Goal: Register for event/course

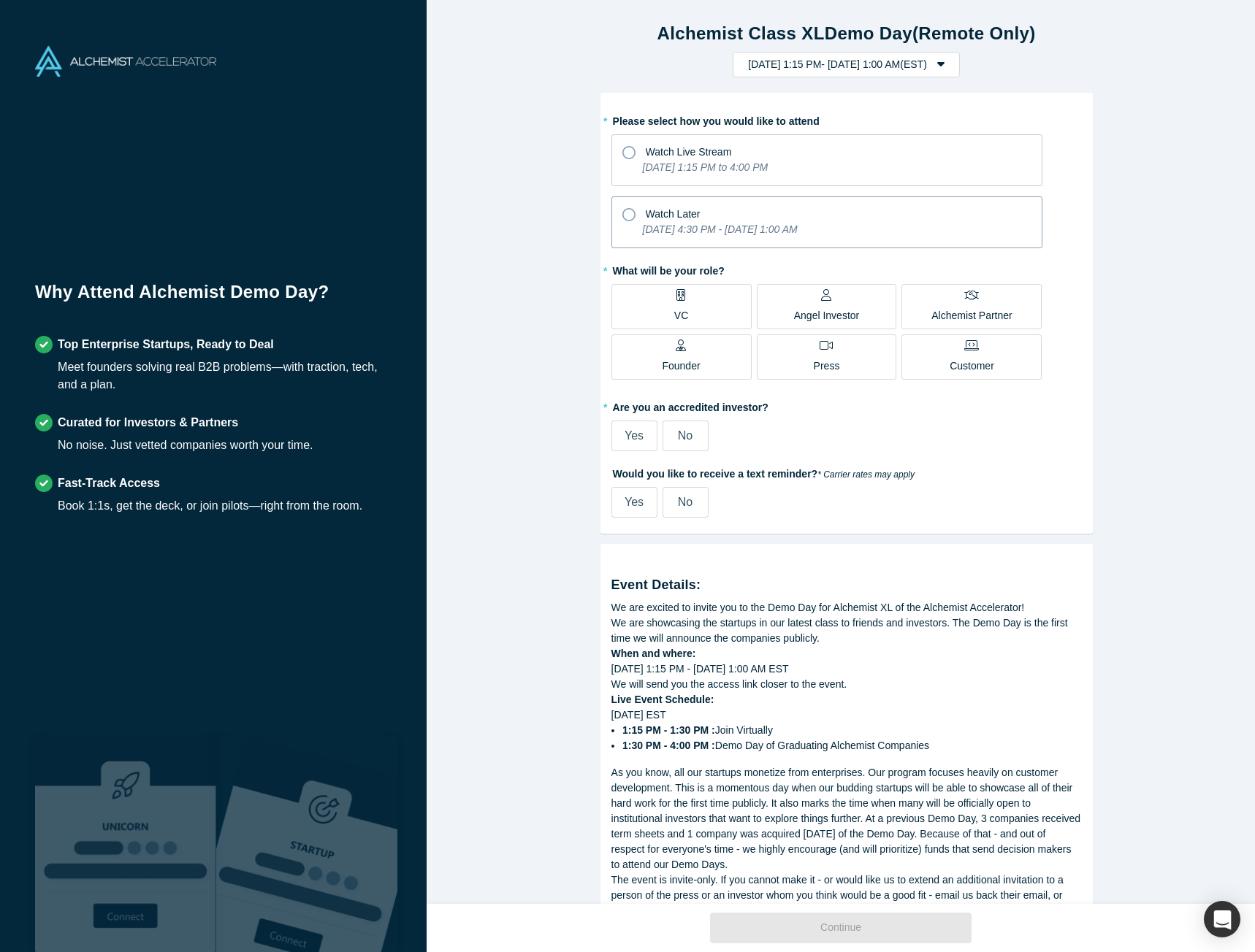
click at [763, 236] on p "[DATE] 4:30 PM - [DATE] 1:00 AM" at bounding box center [720, 230] width 155 height 15
click at [0, 0] on input "Watch Later [DATE] 4:30 PM - [DATE] 1:00 AM" at bounding box center [0, 0] width 0 height 0
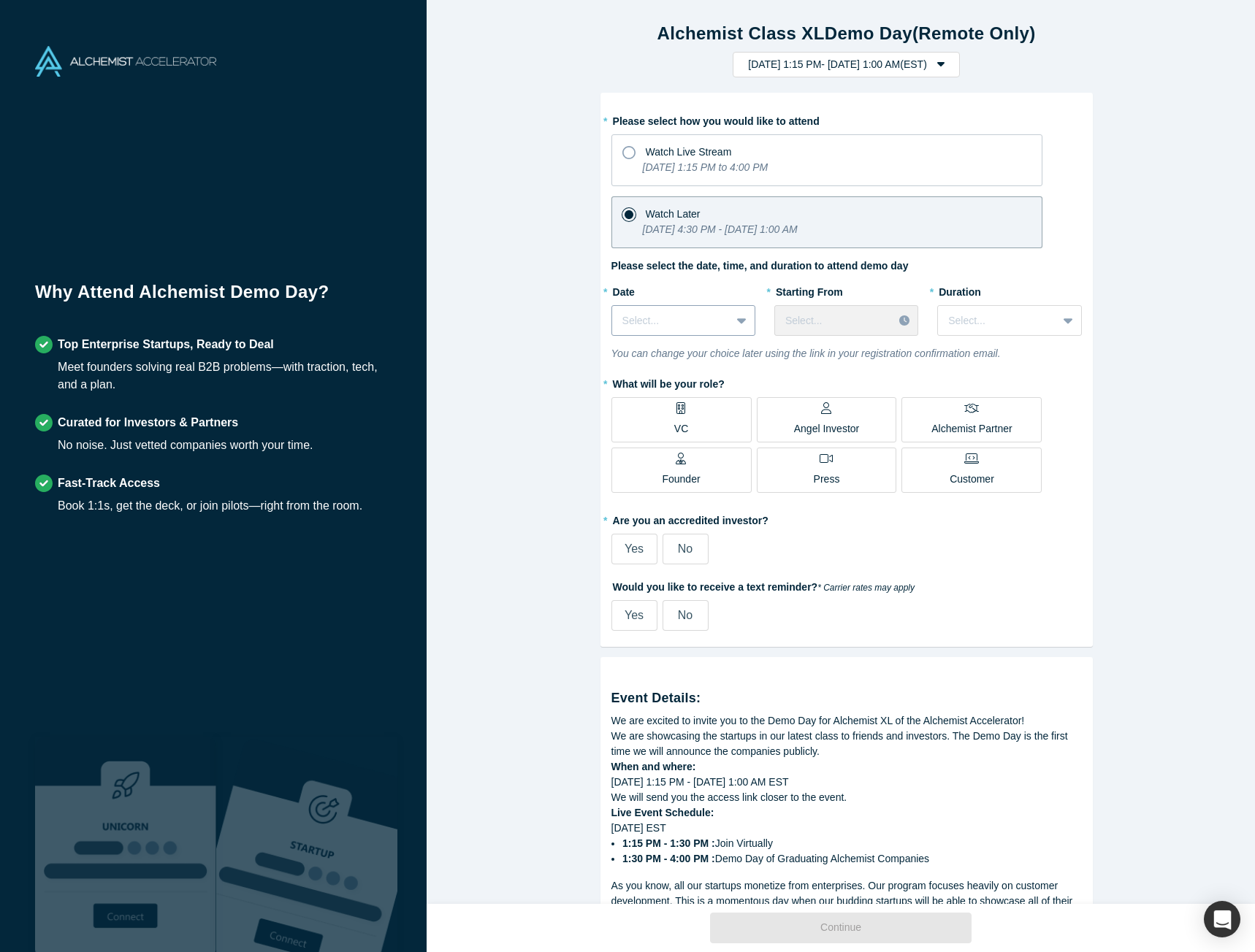
click at [731, 326] on div at bounding box center [743, 320] width 23 height 26
click at [645, 172] on icon "[DATE] 1:15 PM to 4:00 PM" at bounding box center [706, 167] width 126 height 12
click at [0, 0] on input "Watch Live Stream [DATE] 1:15 PM to 4:00 PM" at bounding box center [0, 0] width 0 height 0
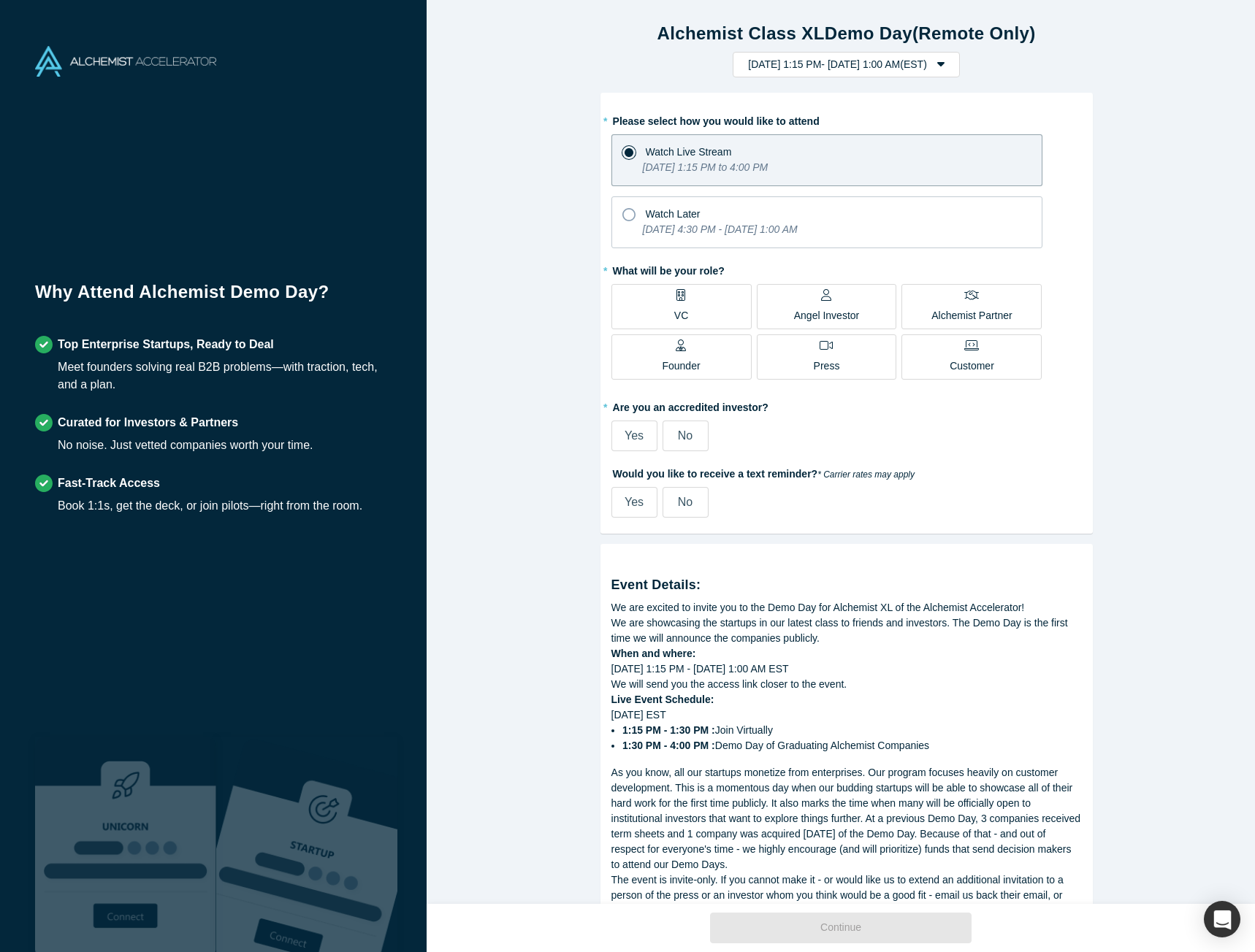
click at [694, 312] on label "VC" at bounding box center [681, 306] width 141 height 45
click at [0, 0] on input "VC" at bounding box center [0, 0] width 0 height 0
drag, startPoint x: 676, startPoint y: 428, endPoint x: 606, endPoint y: 451, distance: 73.7
click at [605, 451] on div "* Please select how you would like to attend Watch Live Stream [DATE] 1:15 PM t…" at bounding box center [846, 313] width 492 height 441
click at [620, 436] on label "Yes" at bounding box center [634, 436] width 46 height 31
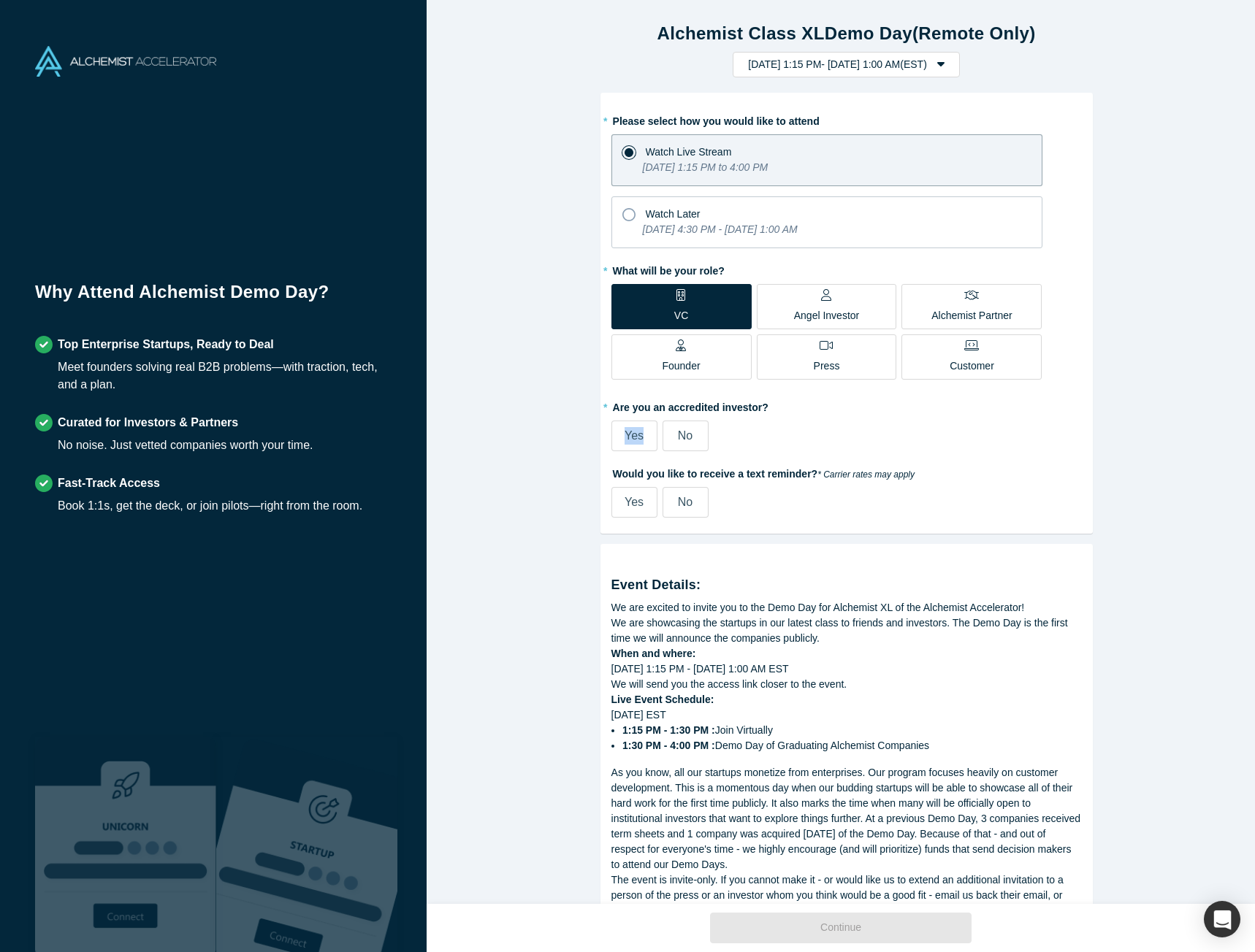
click at [0, 0] on input "Yes" at bounding box center [0, 0] width 0 height 0
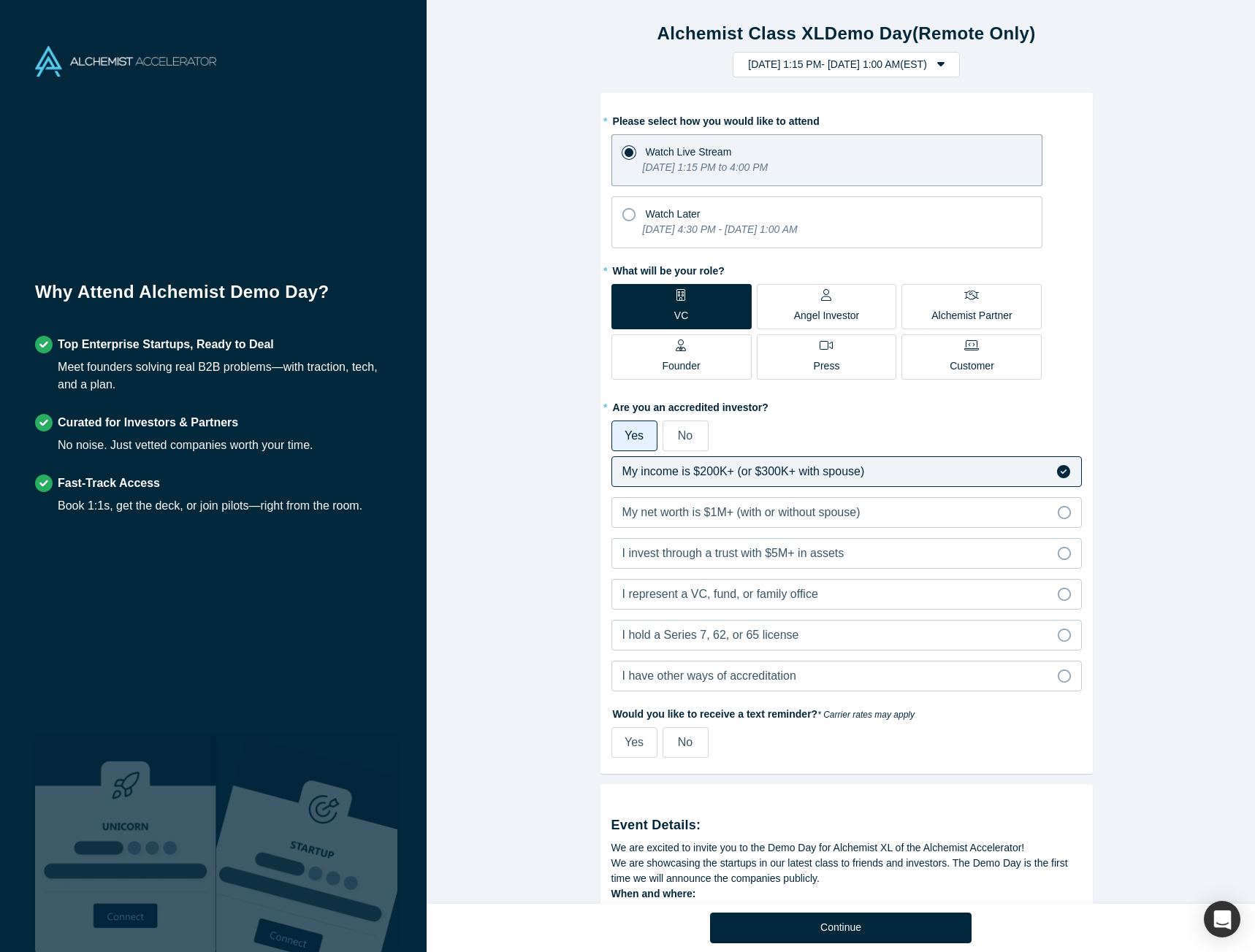
click at [688, 441] on label "No" at bounding box center [686, 436] width 46 height 31
click at [0, 0] on input "No" at bounding box center [0, 0] width 0 height 0
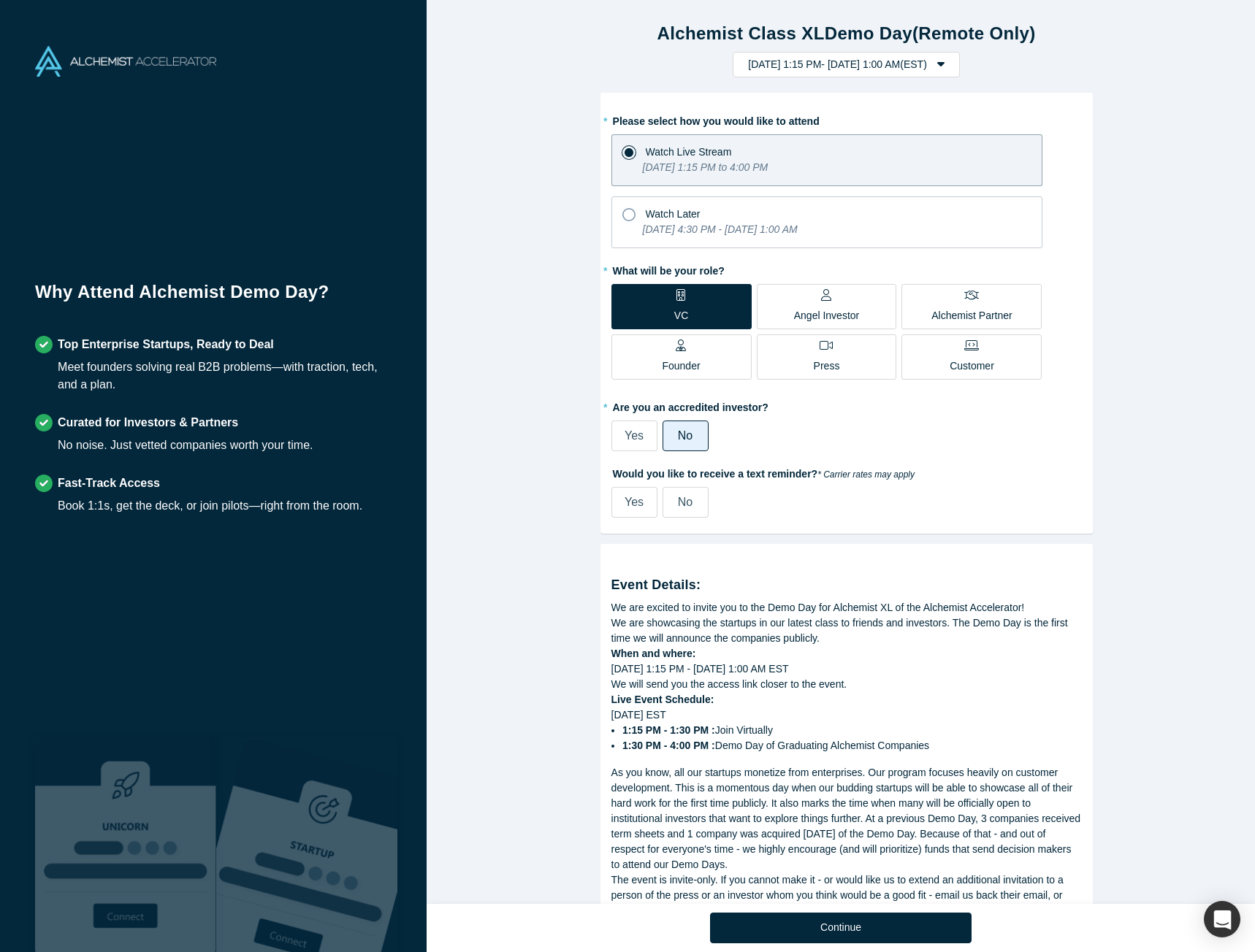
click at [639, 434] on label "Yes" at bounding box center [634, 436] width 46 height 31
click at [0, 0] on input "Yes" at bounding box center [0, 0] width 0 height 0
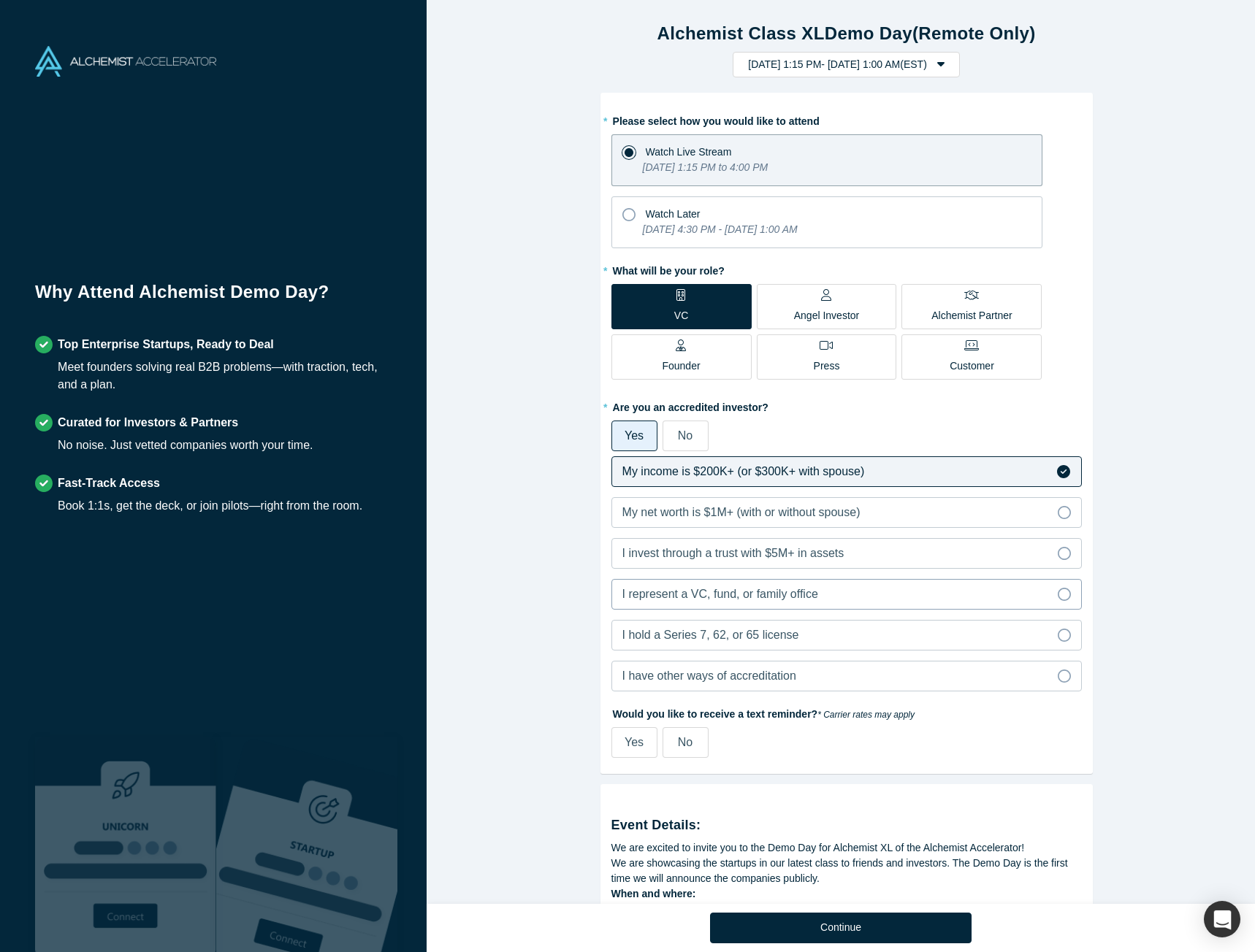
click at [697, 588] on span "I represent a VC, fund, or family office" at bounding box center [720, 594] width 196 height 12
click at [0, 0] on input "I represent a VC, fund, or family office" at bounding box center [0, 0] width 0 height 0
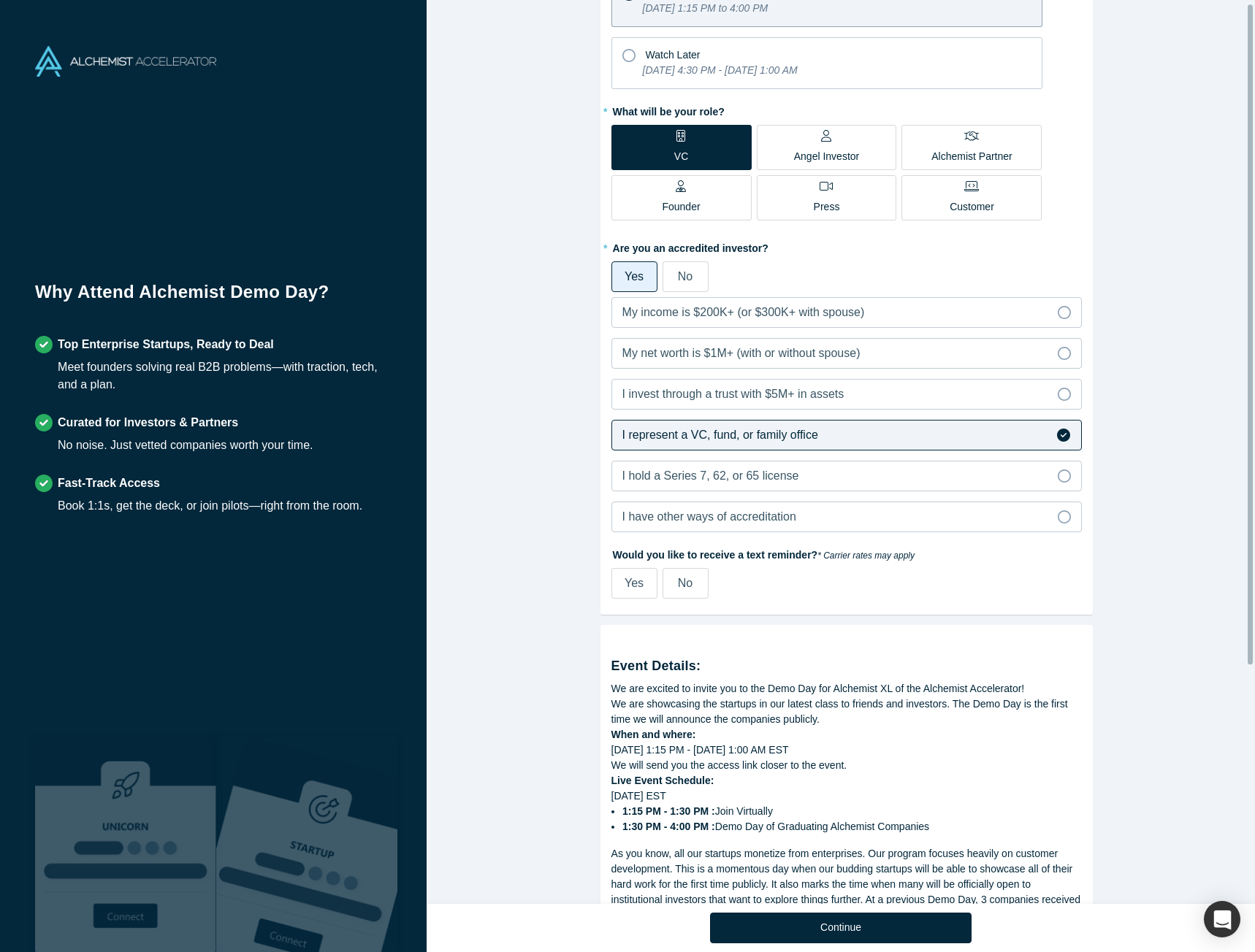
scroll to position [331, 0]
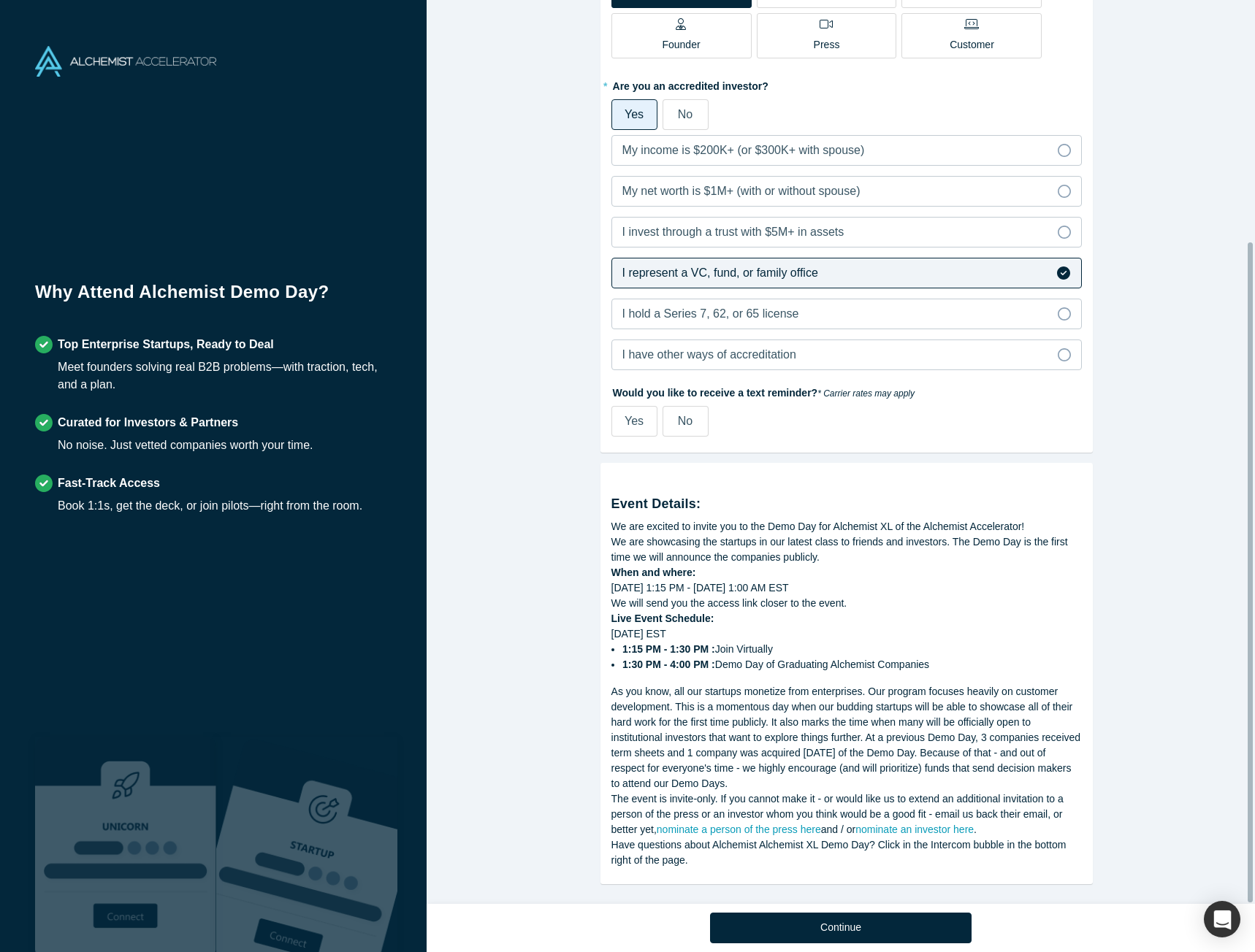
click at [678, 415] on span "No" at bounding box center [685, 421] width 15 height 12
click at [0, 0] on input "No" at bounding box center [0, 0] width 0 height 0
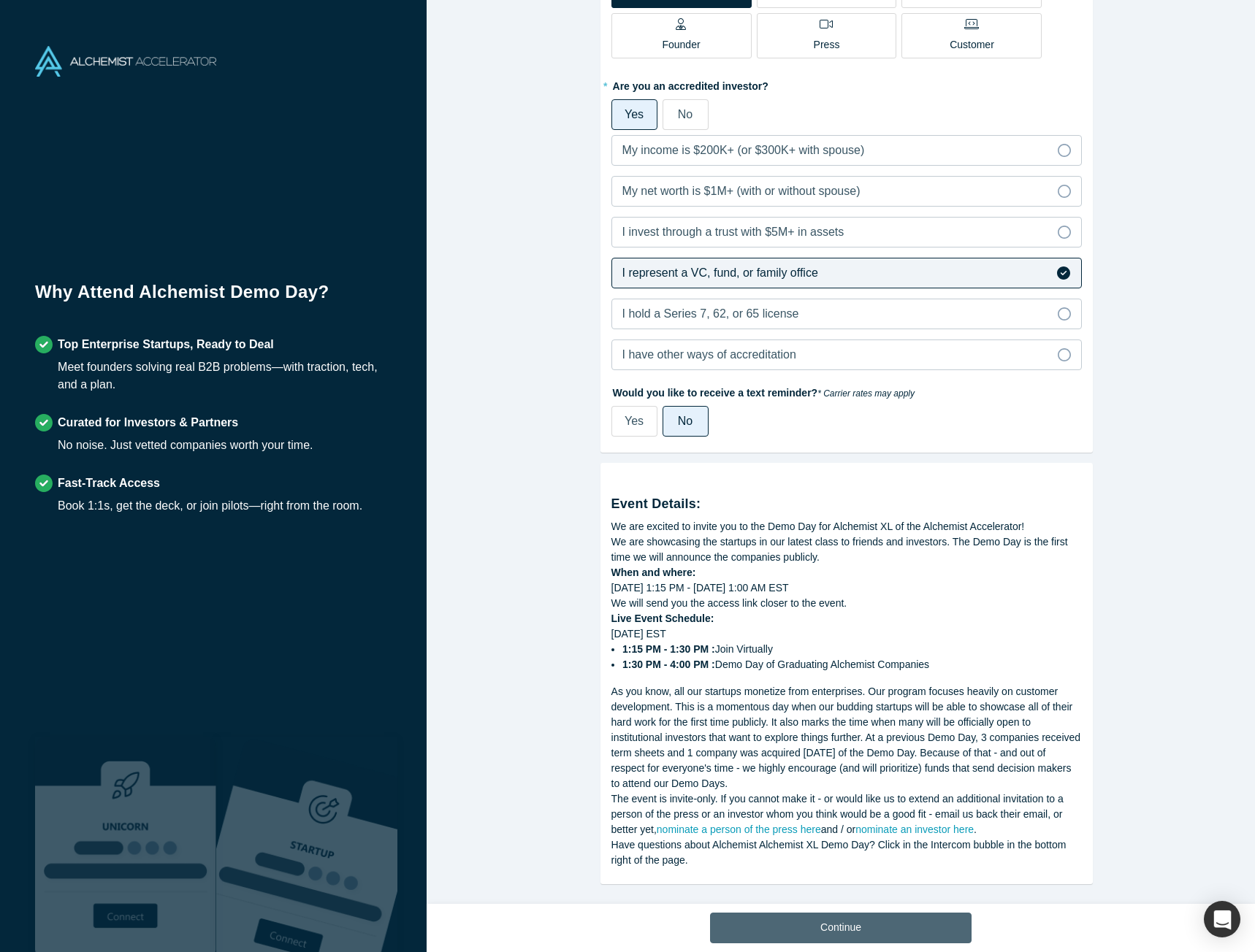
click at [780, 914] on button "Continue" at bounding box center [841, 928] width 262 height 31
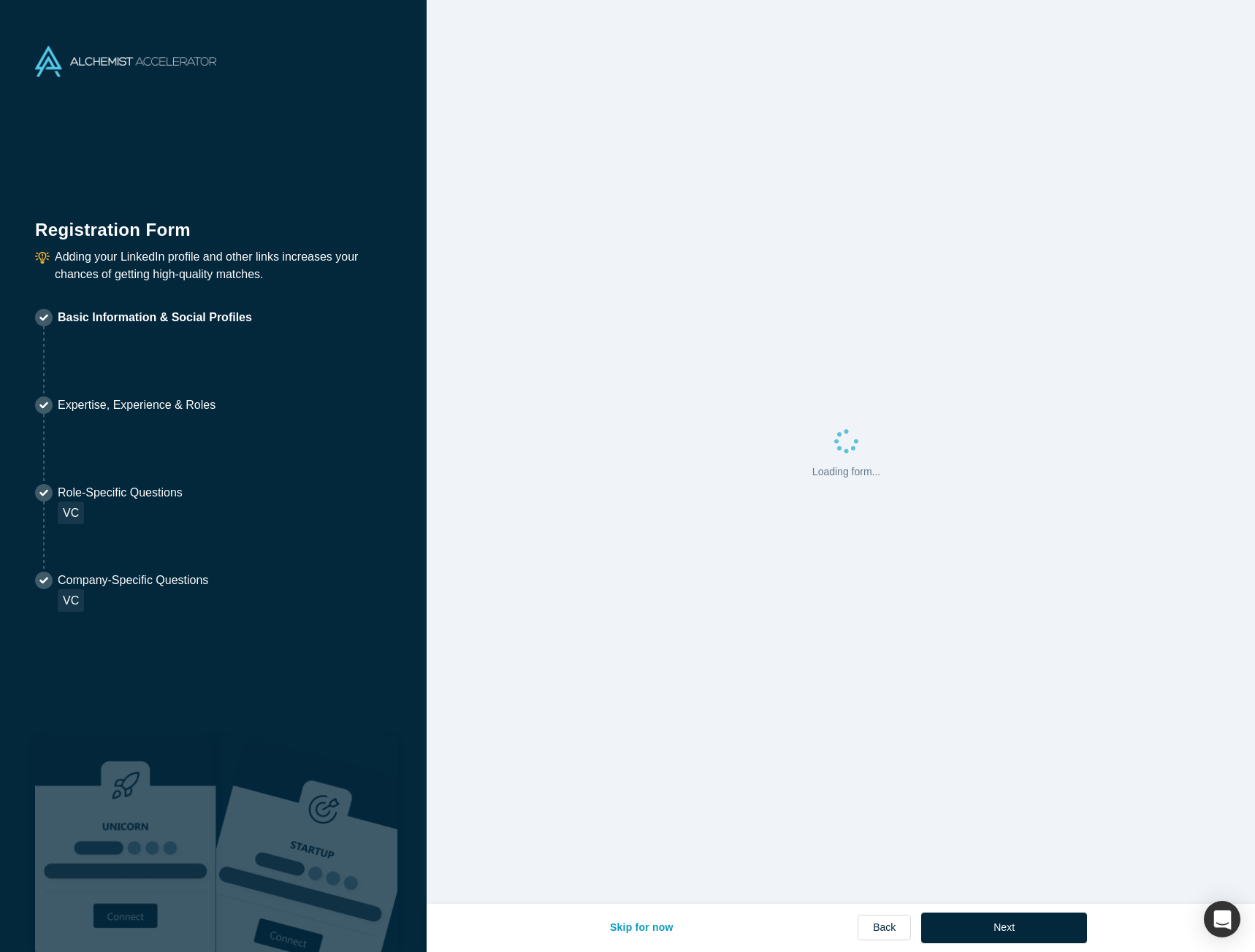
select select "US"
